Goal: Transaction & Acquisition: Purchase product/service

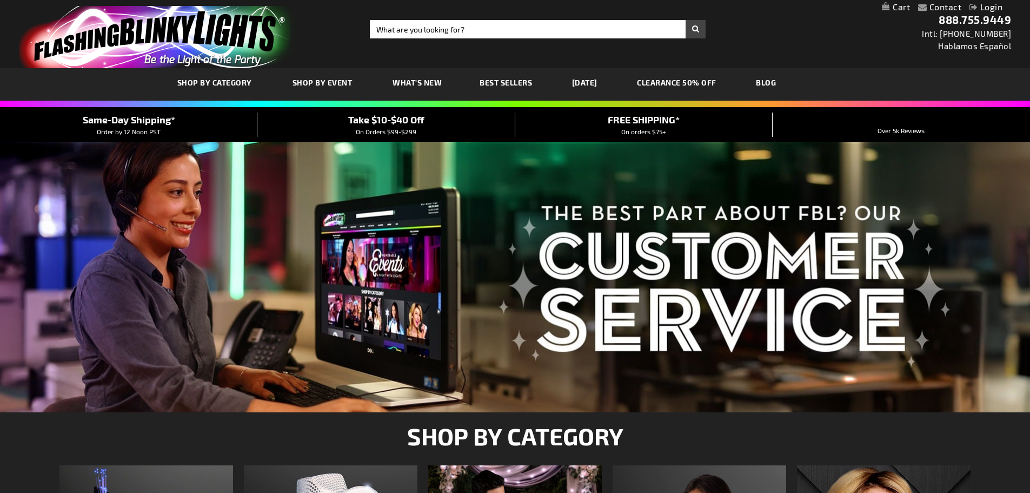
type input "[EMAIL_ADDRESS][DOMAIN_NAME]"
click at [986, 7] on link "Login" at bounding box center [986, 7] width 33 height 10
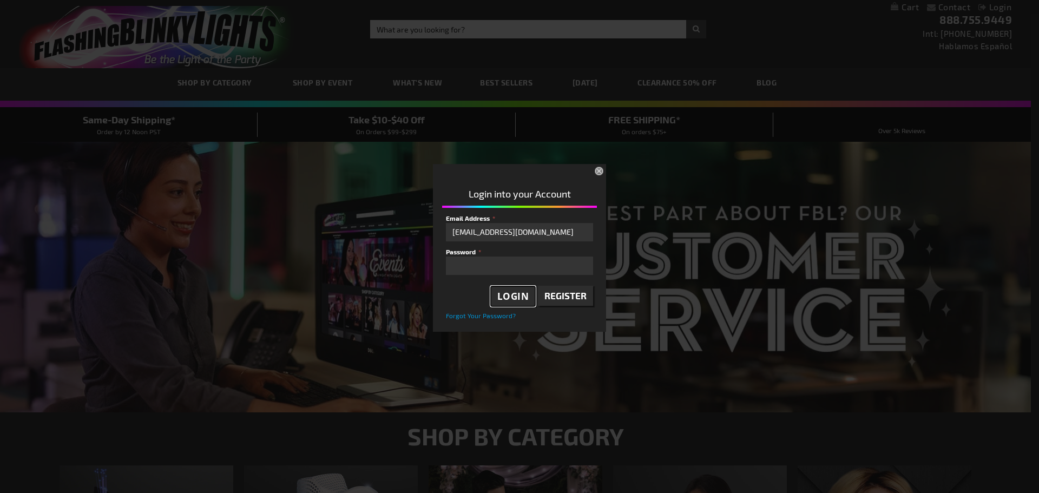
click at [524, 293] on span "Login" at bounding box center [513, 296] width 32 height 12
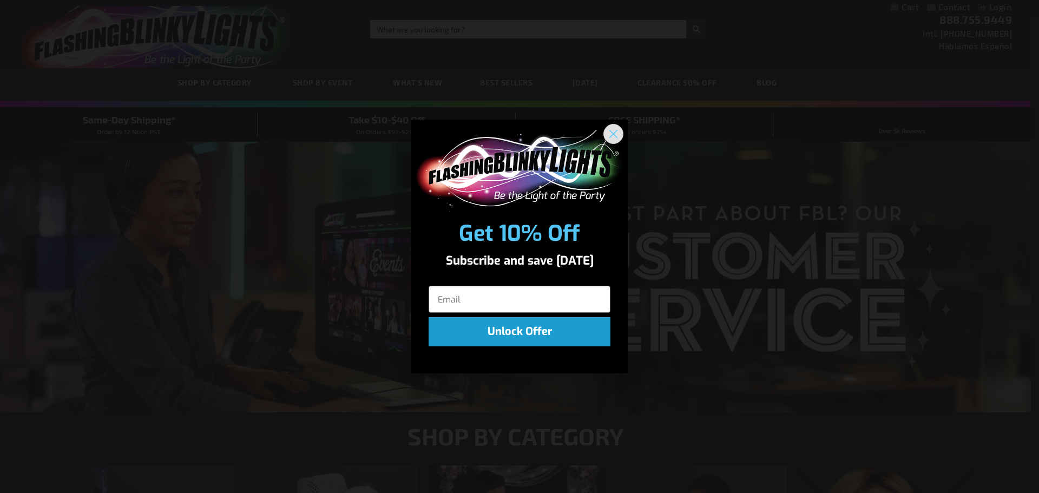
click at [614, 133] on icon "Close dialog" at bounding box center [614, 134] width 8 height 8
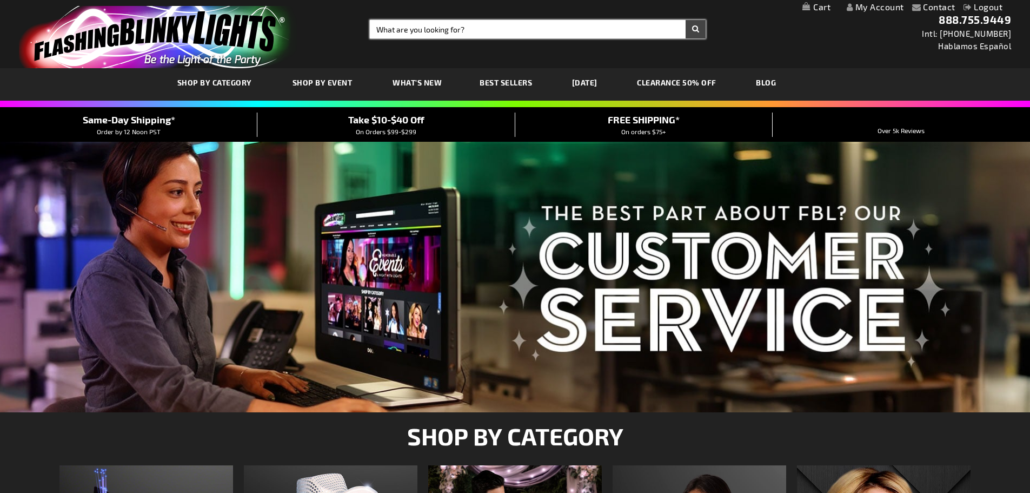
click at [396, 32] on input "Search" at bounding box center [538, 29] width 336 height 18
type input "10795"
click at [694, 30] on button "Search" at bounding box center [696, 29] width 20 height 18
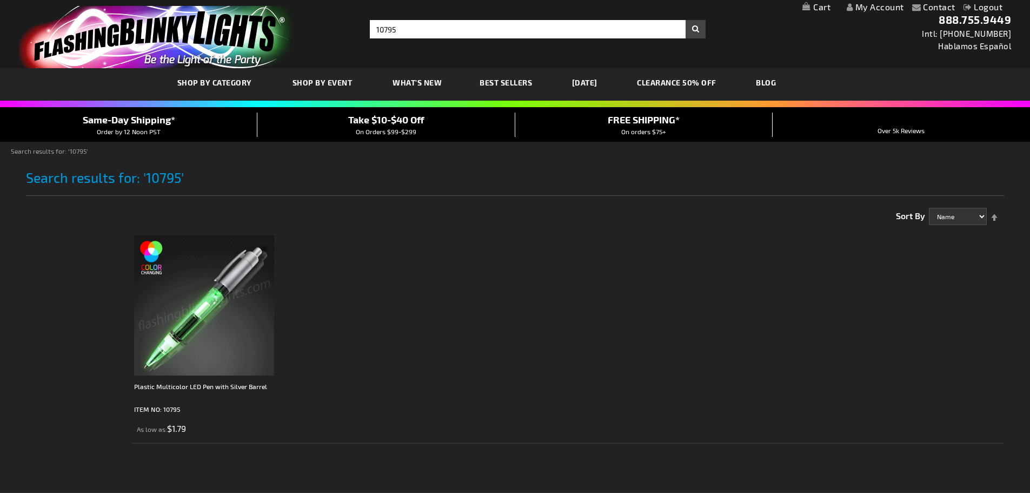
click at [196, 302] on img at bounding box center [204, 305] width 140 height 140
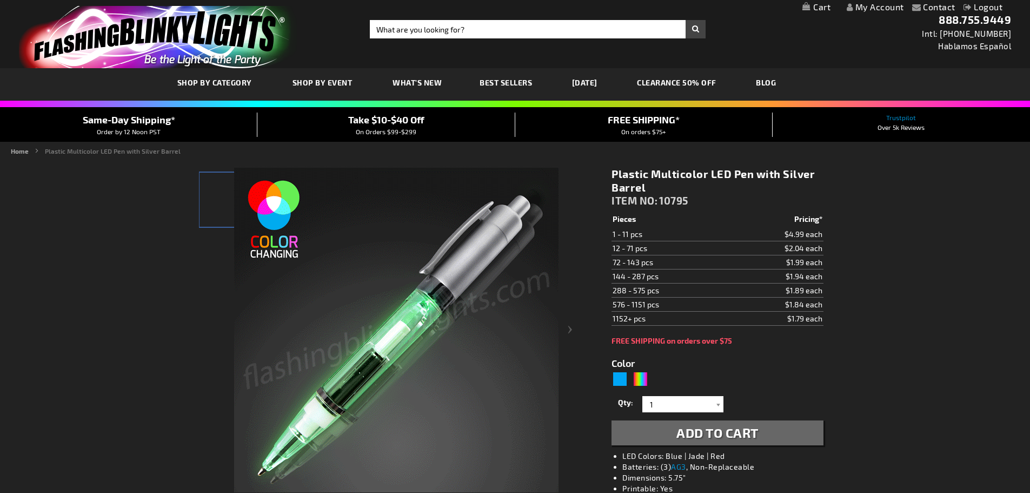
type input "5659"
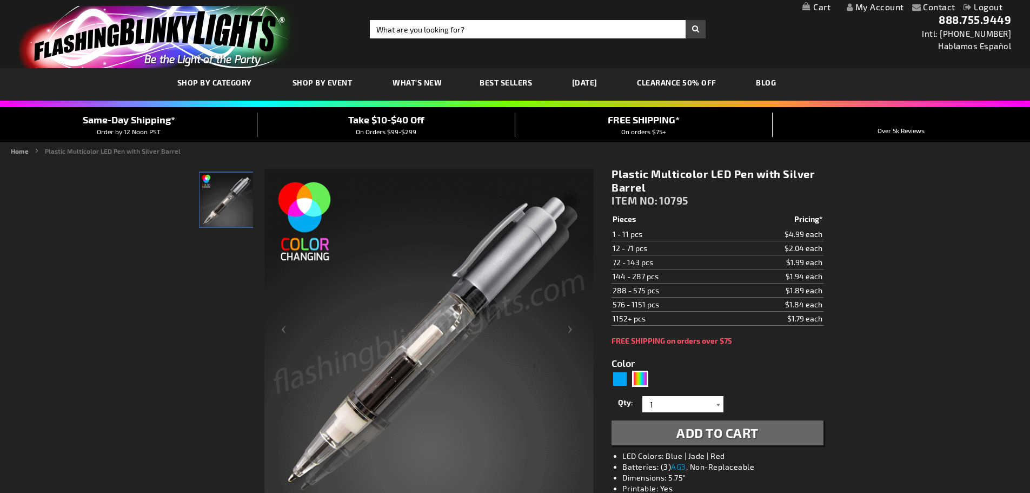
click at [718, 405] on div at bounding box center [718, 404] width 11 height 16
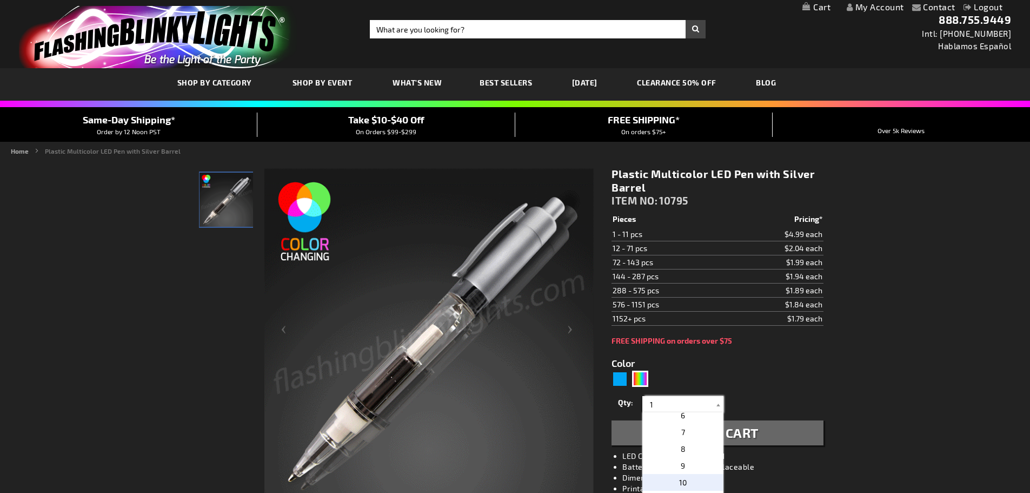
scroll to position [108, 0]
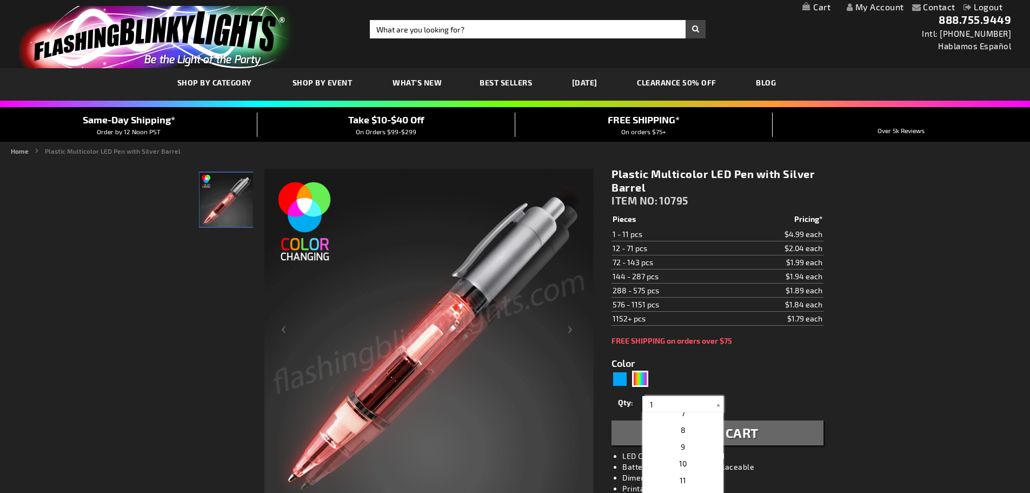
click at [668, 400] on input "1" at bounding box center [684, 404] width 78 height 16
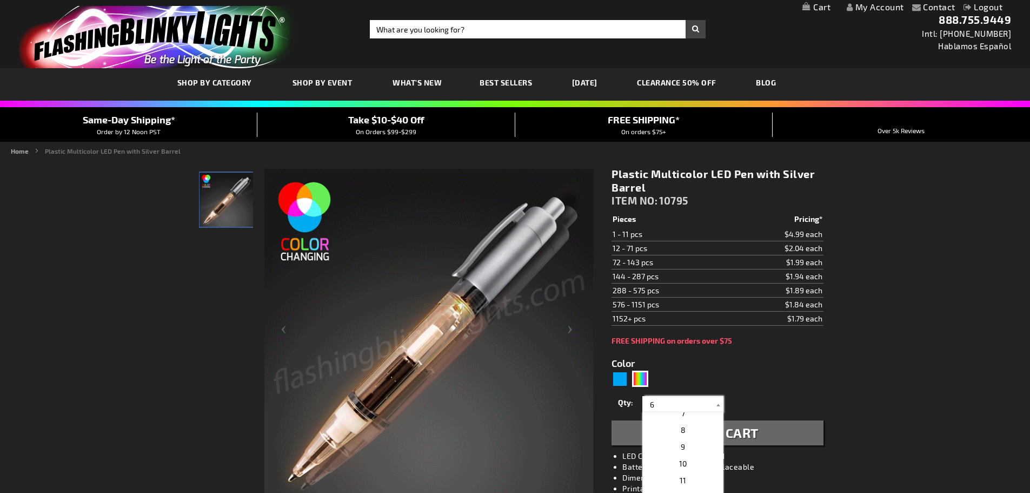
scroll to position [0, 0]
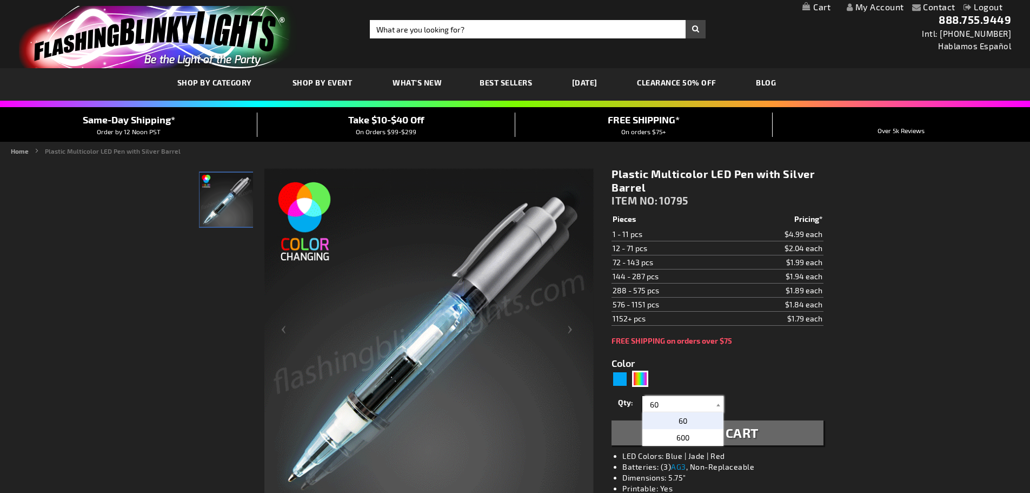
type input "60"
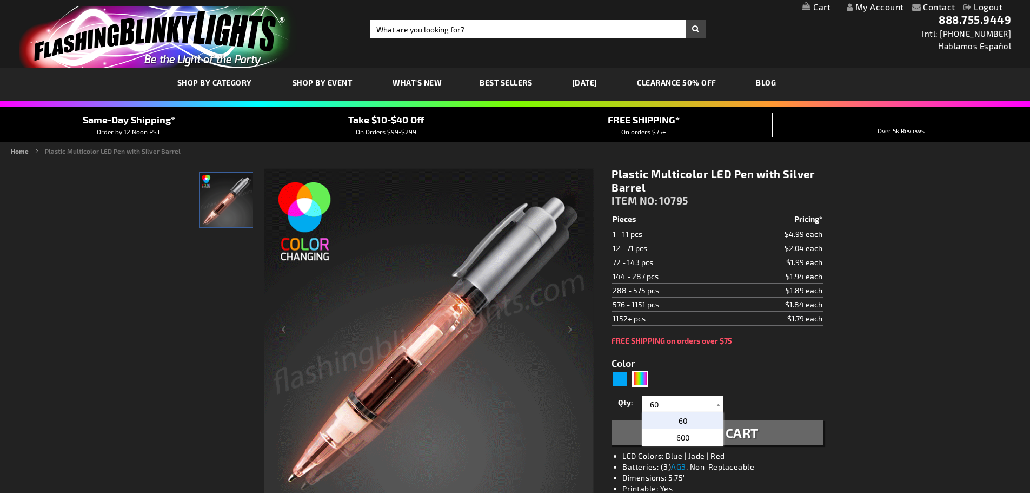
click at [683, 419] on span "60" at bounding box center [683, 420] width 9 height 9
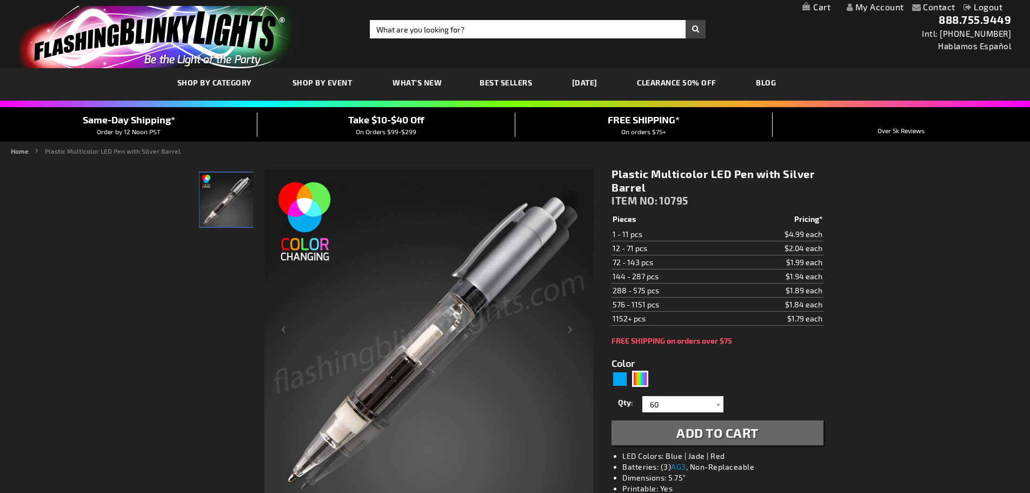
click at [697, 434] on span "Add to Cart" at bounding box center [718, 433] width 82 height 16
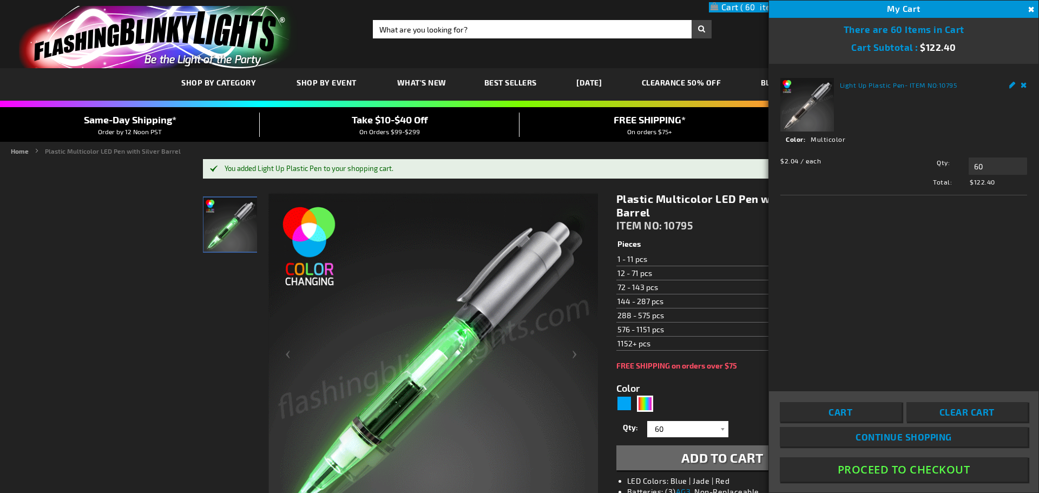
click at [906, 472] on button "Proceed To Checkout" at bounding box center [903, 469] width 248 height 24
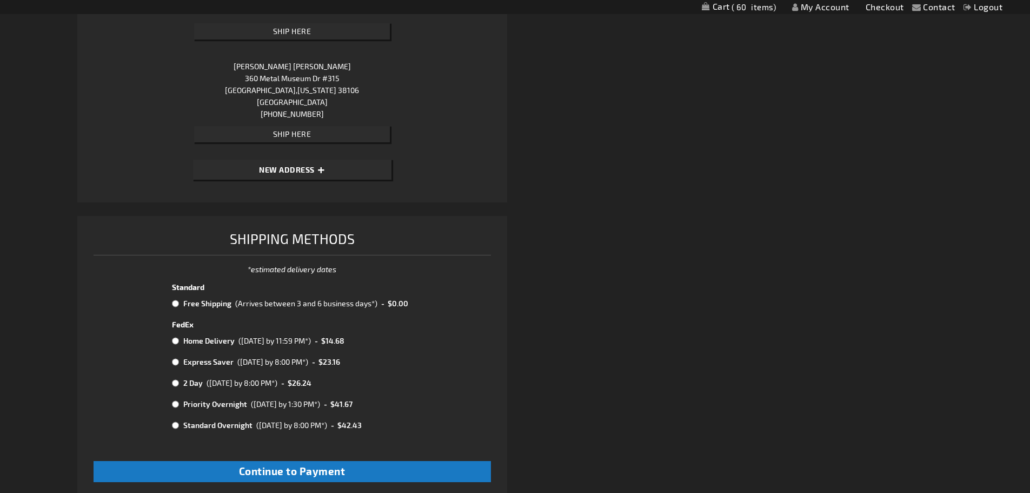
scroll to position [1125, 0]
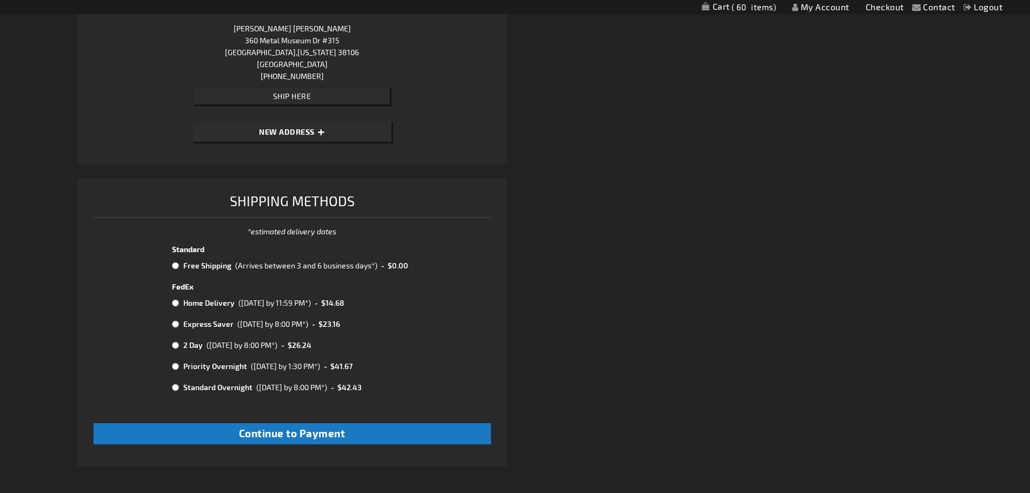
click at [173, 265] on input "radio" at bounding box center [175, 265] width 7 height 9
radio input "true"
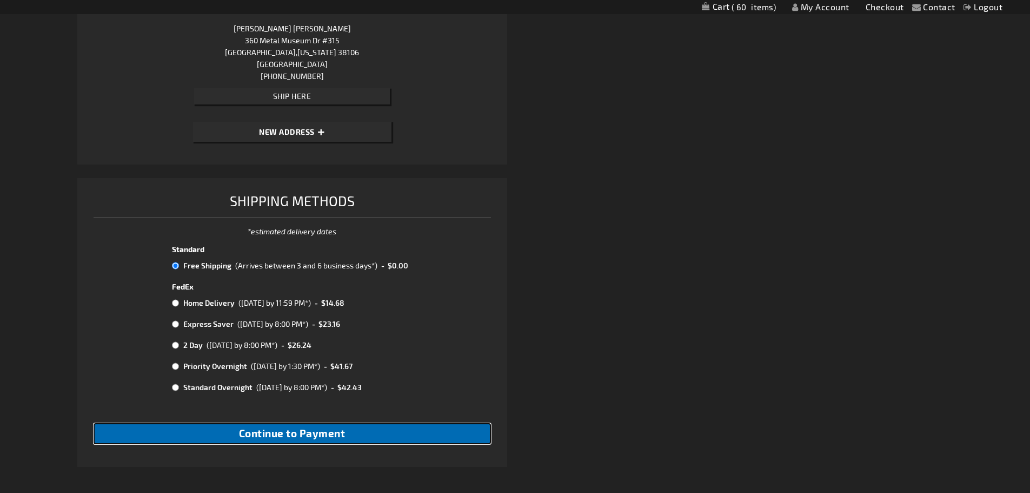
click at [275, 430] on span "Continue to Payment" at bounding box center [292, 433] width 107 height 12
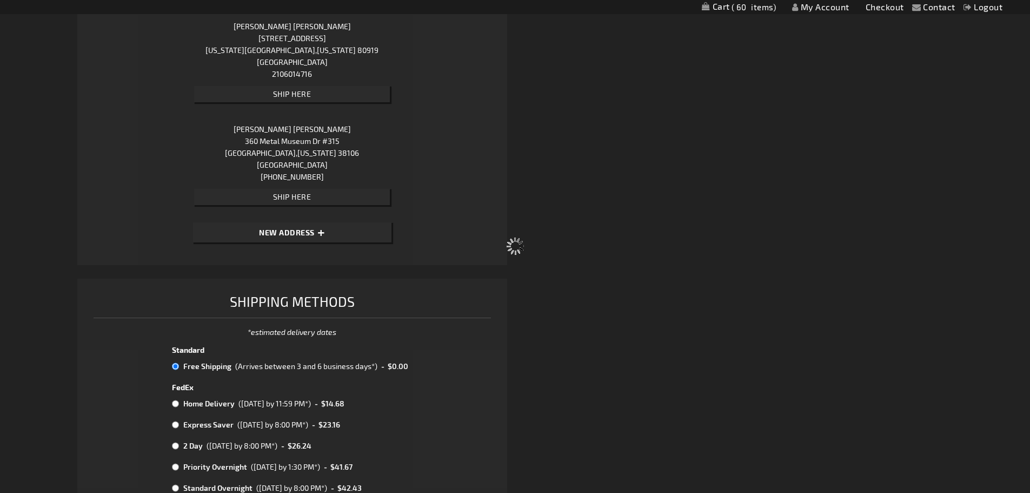
select select "d87defce53fdb02fdc4885dcc43ac2763f96ca6c"
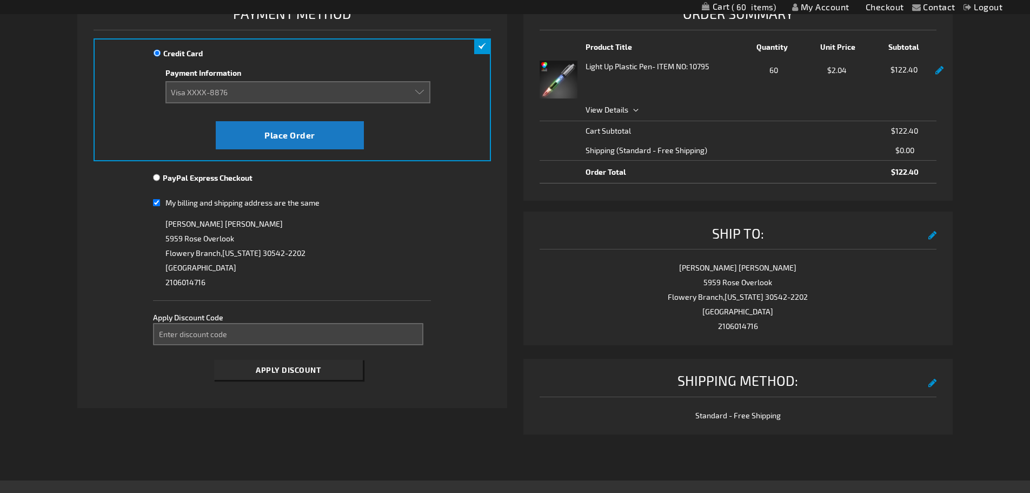
scroll to position [162, 0]
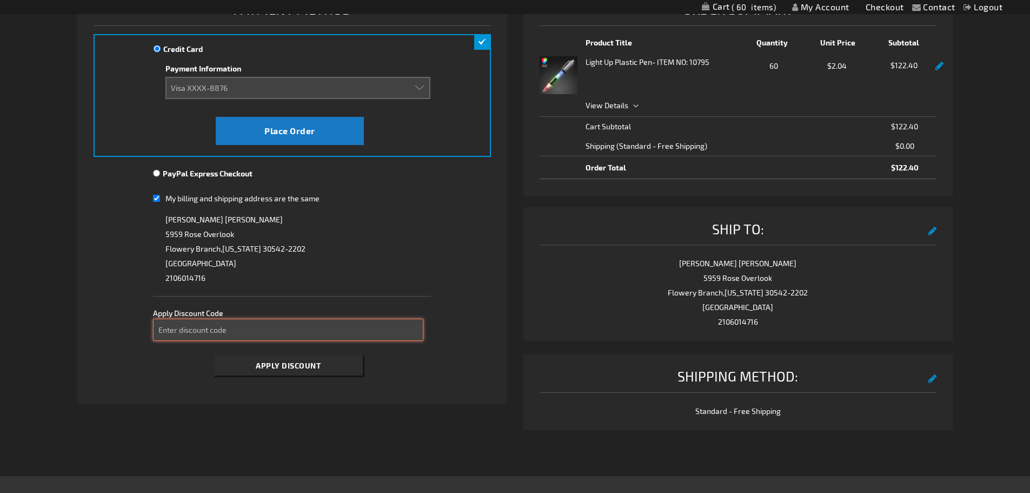
click at [235, 333] on input "Enter discount code" at bounding box center [288, 330] width 270 height 22
type input "TAKE10"
click at [279, 364] on span "Apply Discount" at bounding box center [288, 365] width 65 height 9
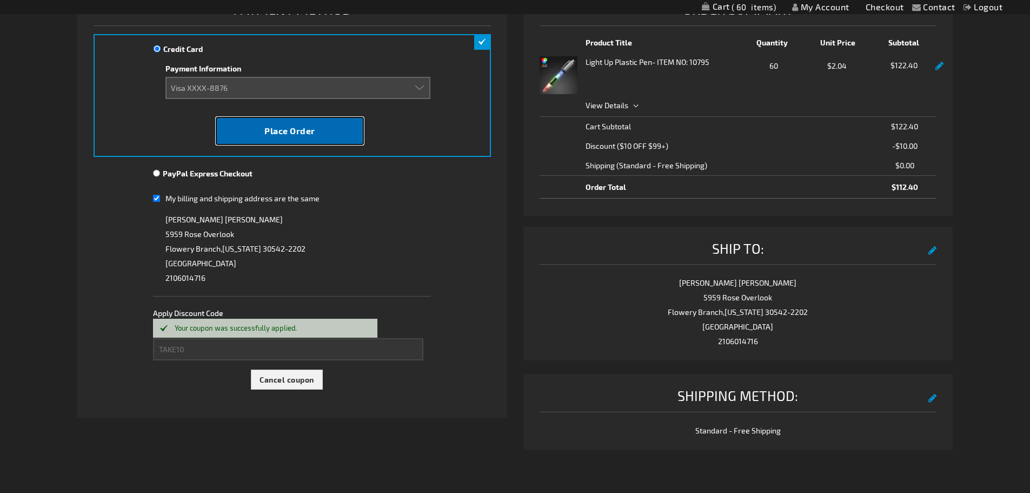
click at [279, 127] on span "Place Order" at bounding box center [290, 130] width 51 height 10
